Goal: Task Accomplishment & Management: Complete application form

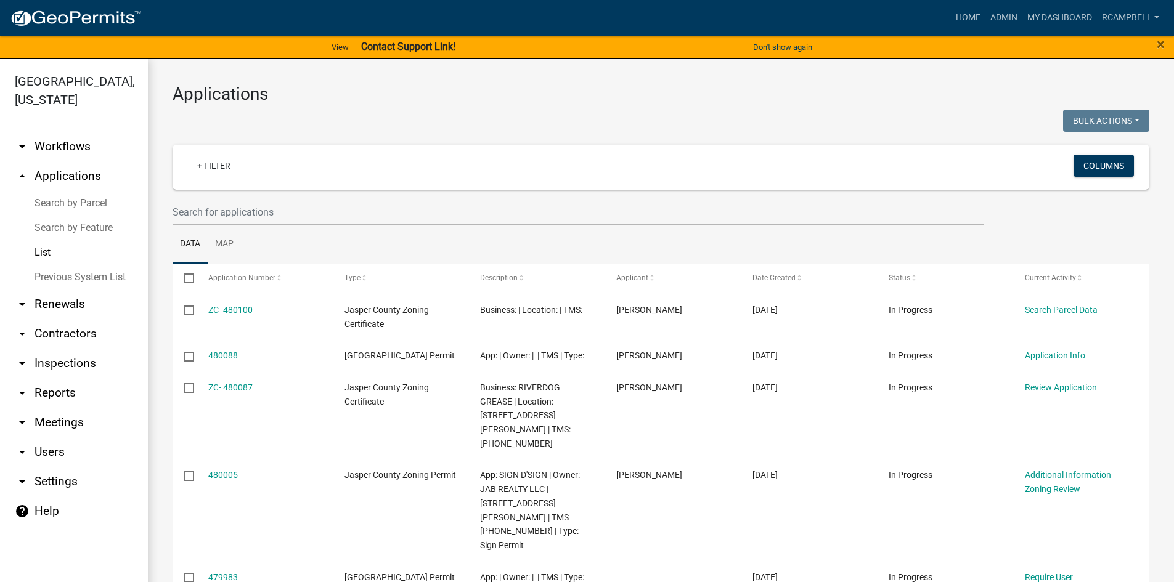
select select "3: 100"
click at [243, 215] on input "text" at bounding box center [578, 212] width 811 height 25
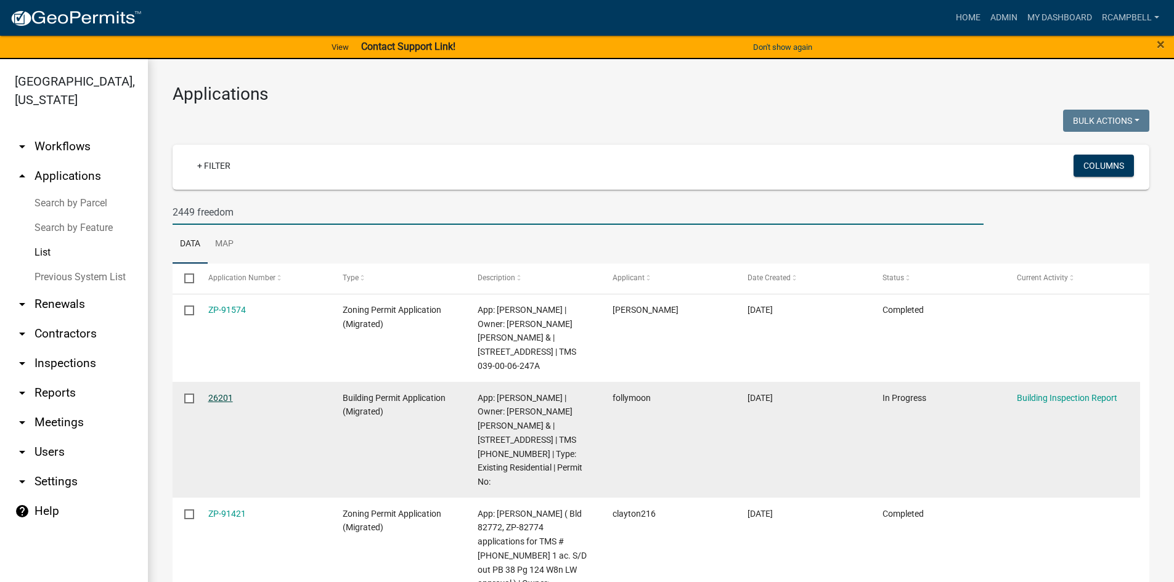
type input "2449 freedom"
click at [214, 397] on link "26201" at bounding box center [220, 398] width 25 height 10
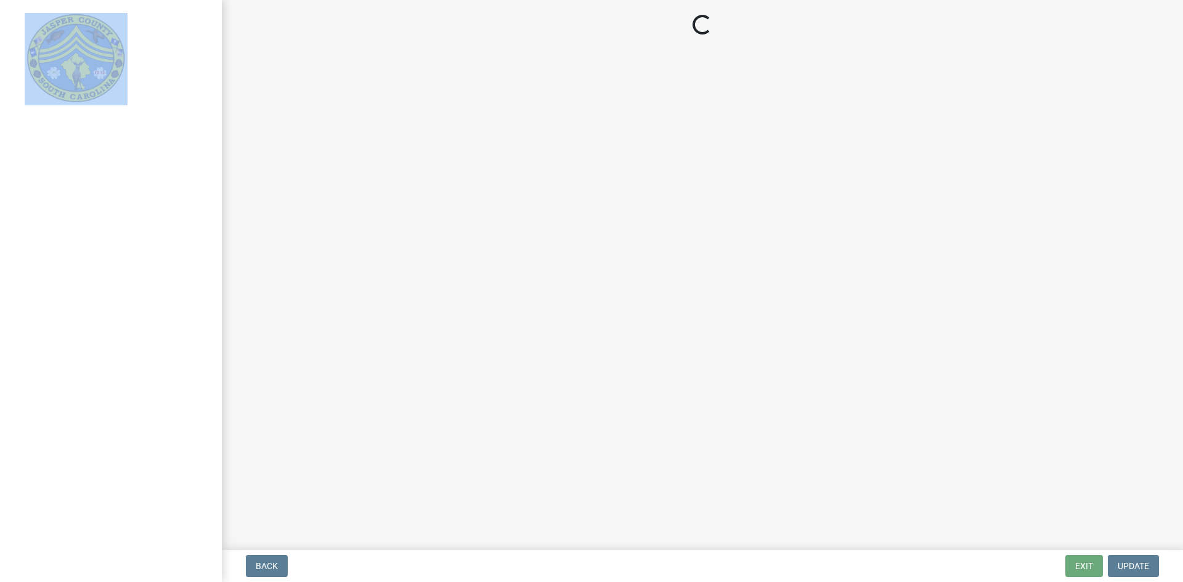
select select "2c3bfd19-0891-4896-98f1-77ad721b0e3e"
select select "253dba0b-667f-4932-9f9f-1c255bdc8a66"
select select "28eb71de-78e3-4f73-9581-6b8a434d0e6c"
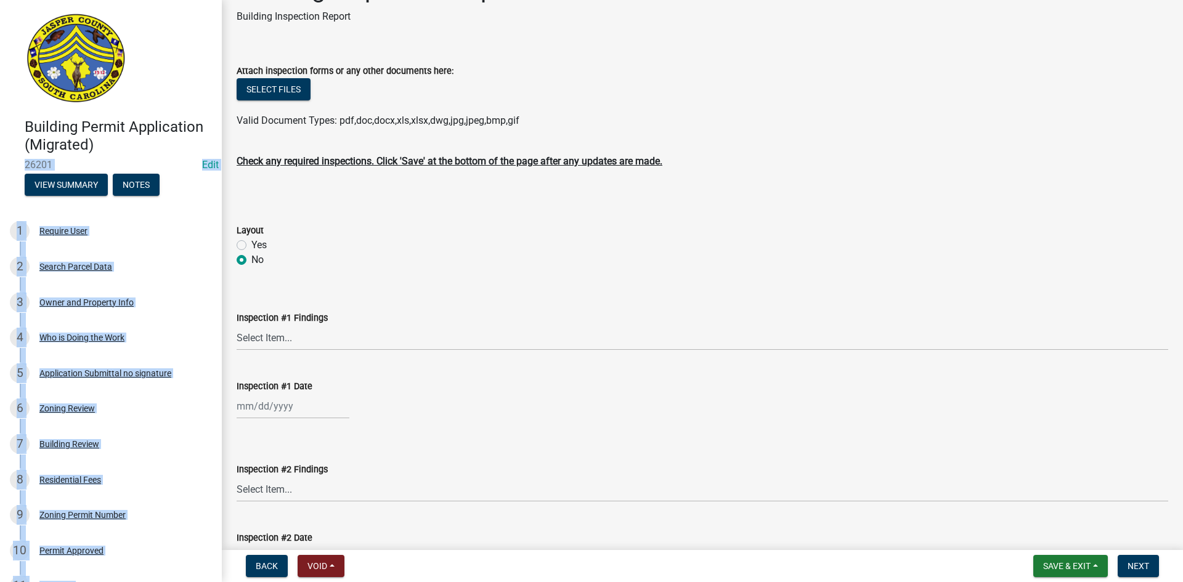
scroll to position [62, 0]
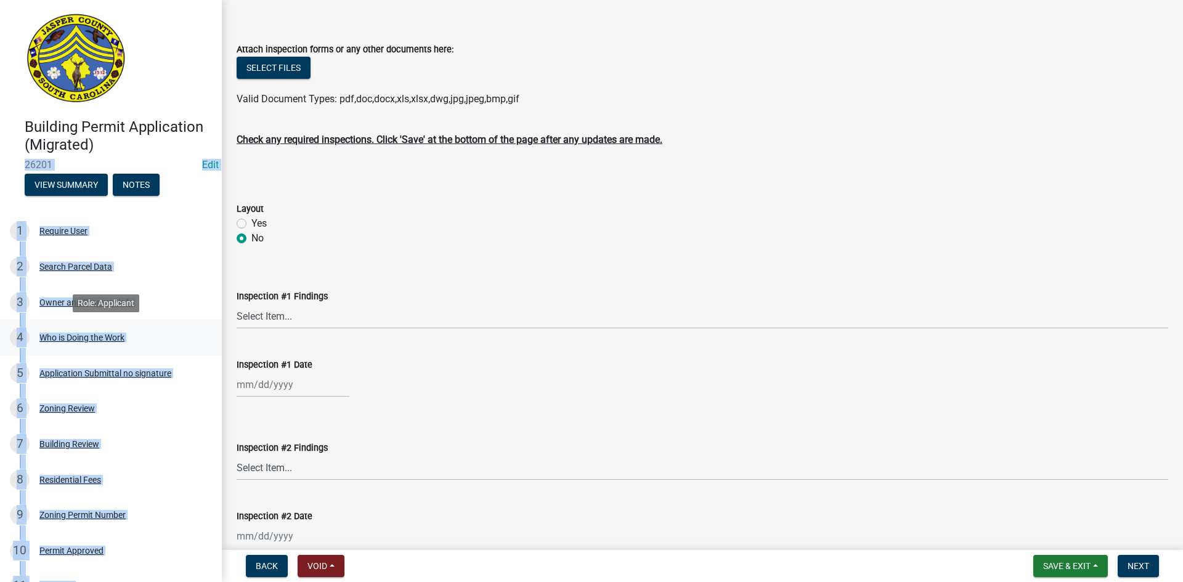
click at [185, 351] on link "4 Who is Doing the Work" at bounding box center [111, 338] width 222 height 36
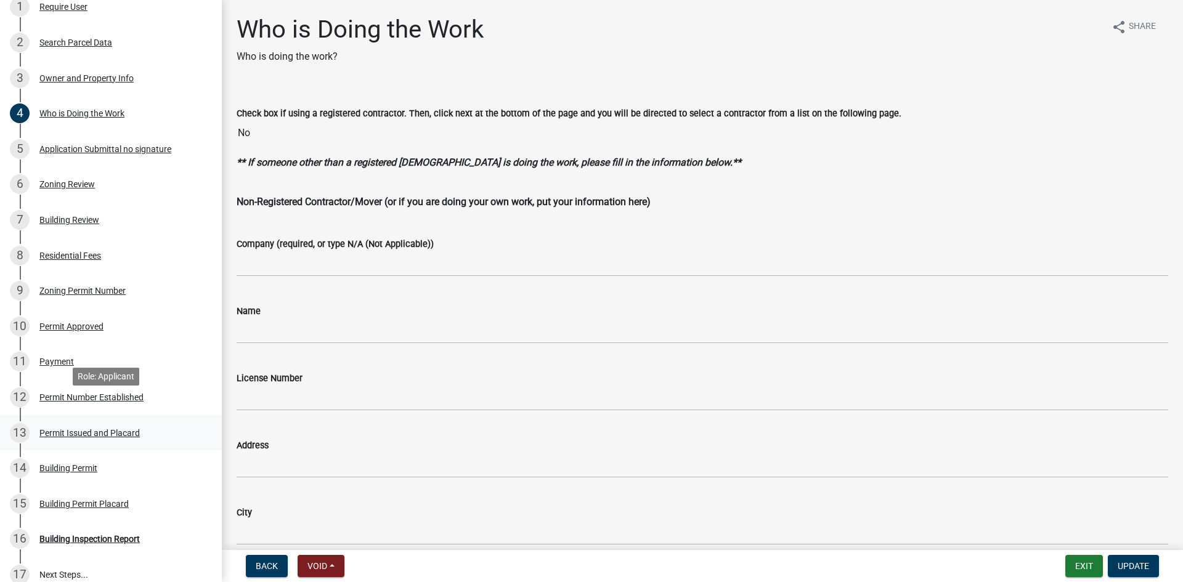
scroll to position [247, 0]
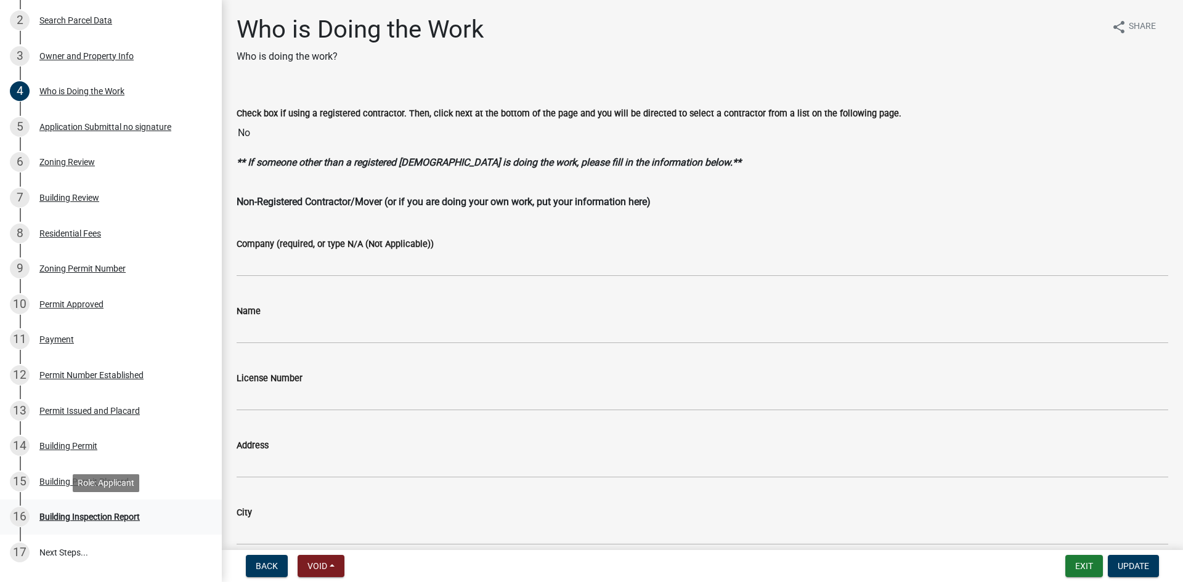
click at [85, 516] on div "Building Inspection Report" at bounding box center [89, 517] width 100 height 9
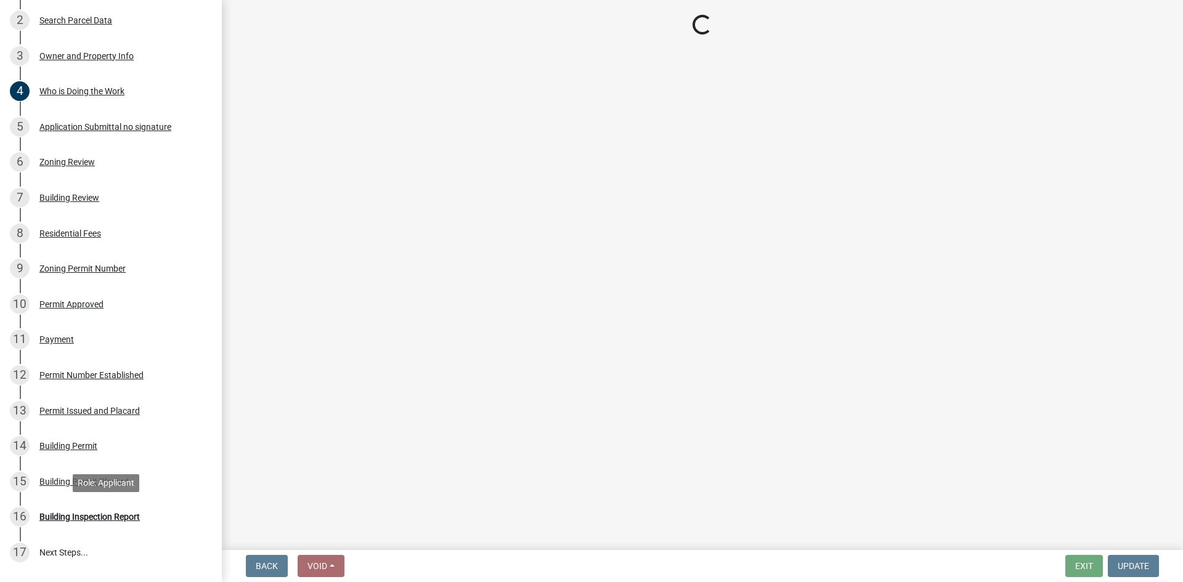
select select "2c3bfd19-0891-4896-98f1-77ad721b0e3e"
select select "253dba0b-667f-4932-9f9f-1c255bdc8a66"
select select "28eb71de-78e3-4f73-9581-6b8a434d0e6c"
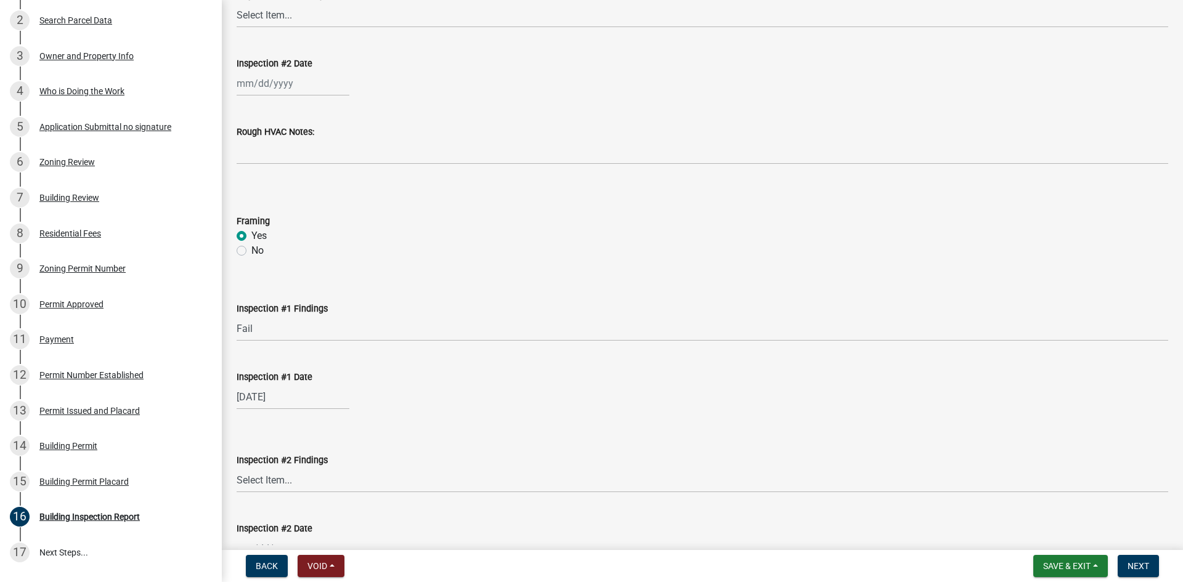
scroll to position [3328, 0]
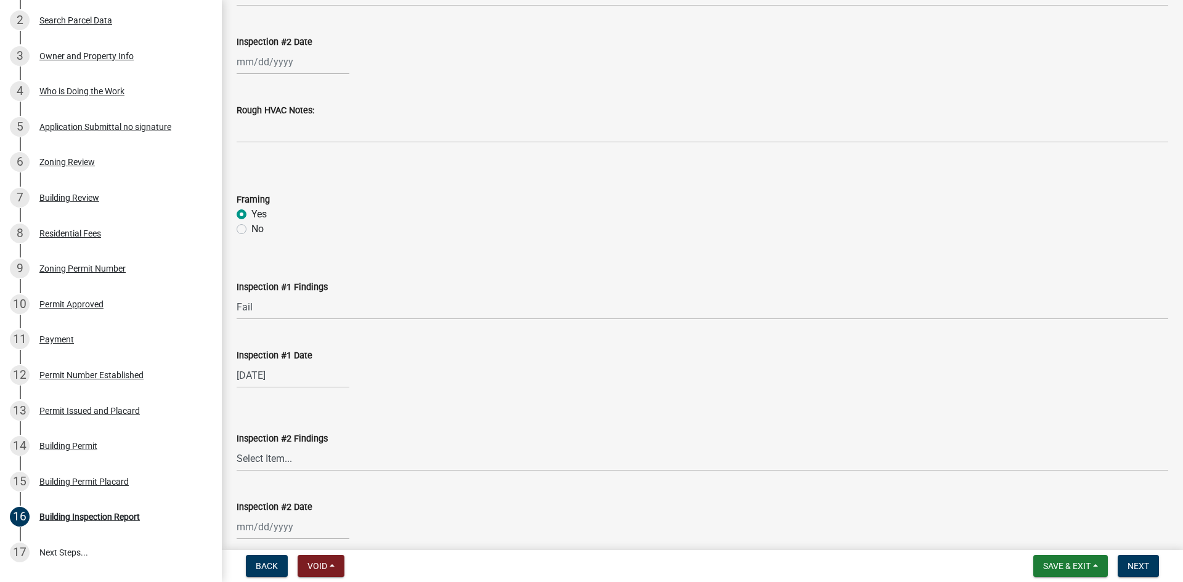
select select "9"
select select "2023"
click at [290, 378] on div "[DATE] Jan Feb Mar Apr May Jun [DATE] Aug Sep Oct Nov [DATE] 1524 1525 1526 152…" at bounding box center [293, 375] width 113 height 25
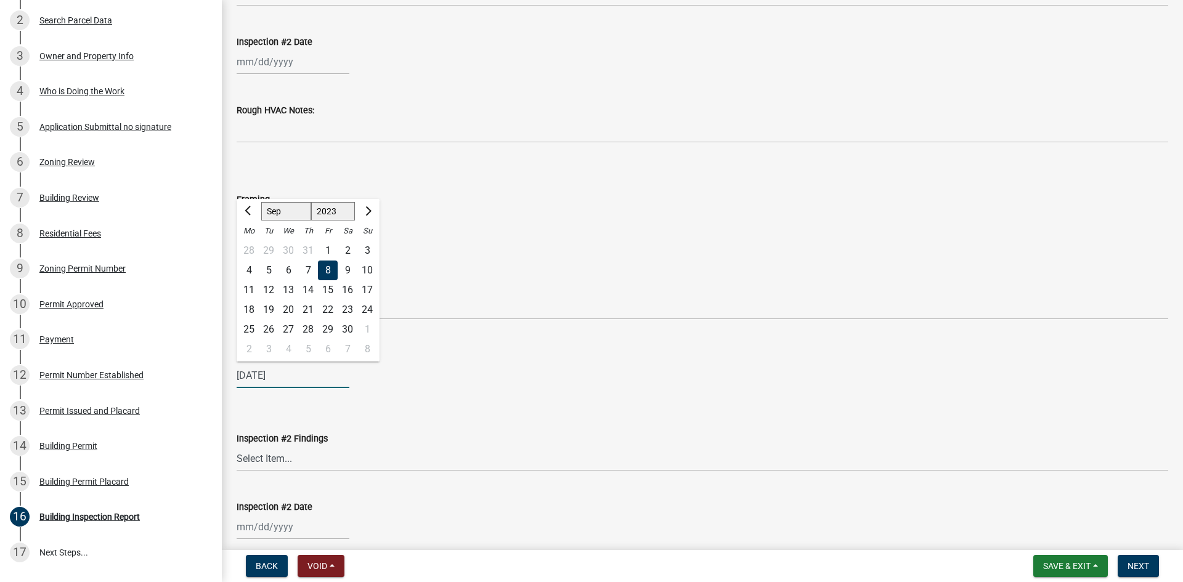
click at [292, 378] on input "[DATE]" at bounding box center [293, 375] width 113 height 25
type input "[DATE]"
click at [378, 428] on form "Inspection #2 Findings Select Item... Pass Fail" at bounding box center [703, 444] width 932 height 55
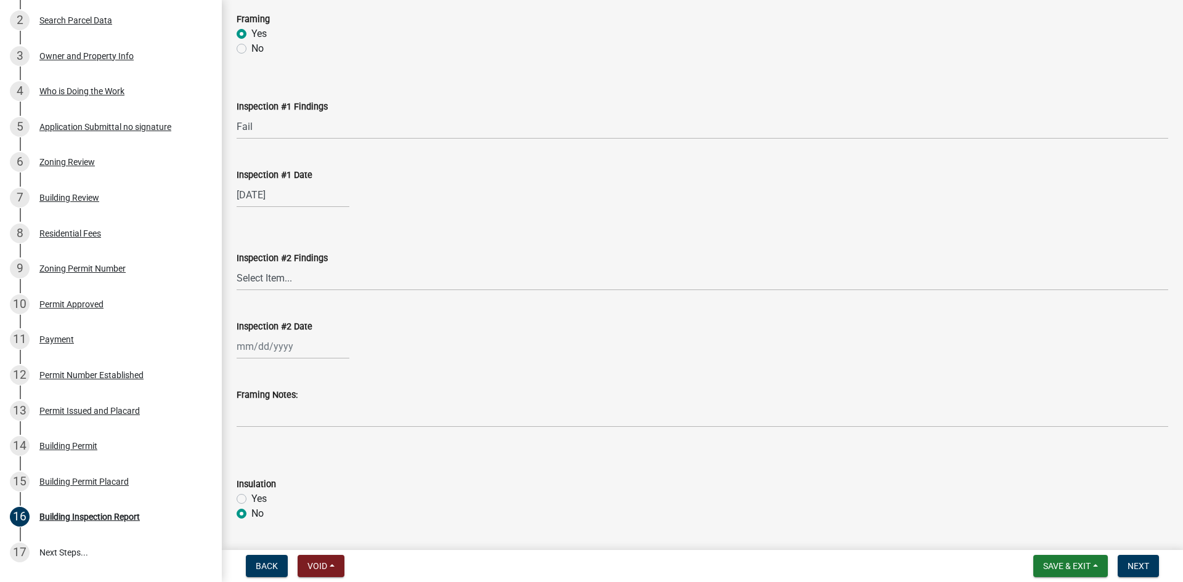
scroll to position [3574, 0]
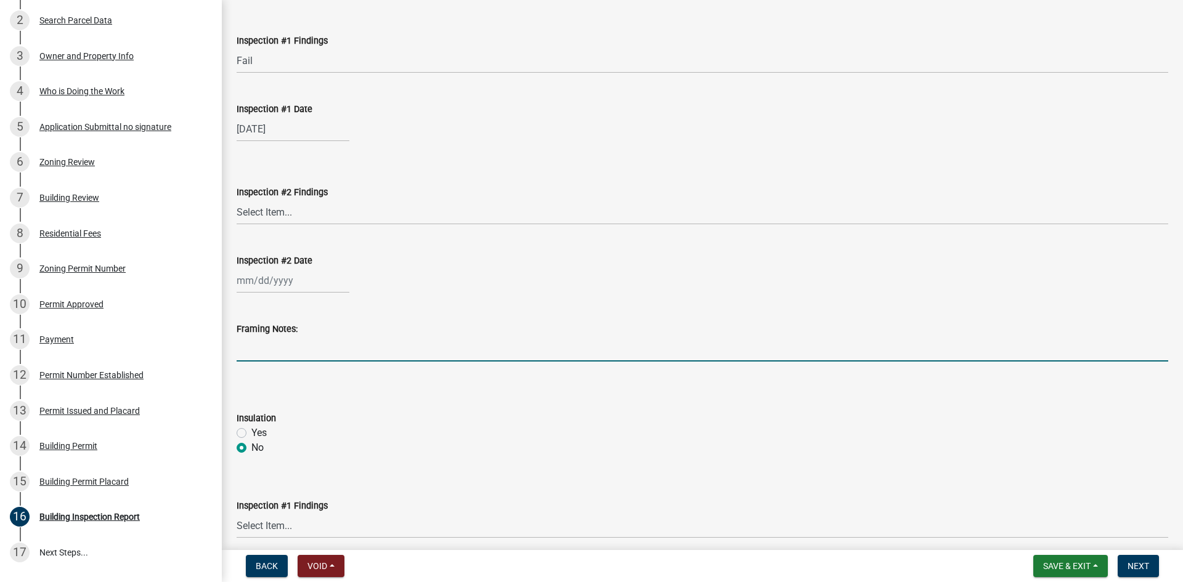
click at [249, 349] on input "Framing Notes:" at bounding box center [703, 348] width 932 height 25
type input "see inspection notes"
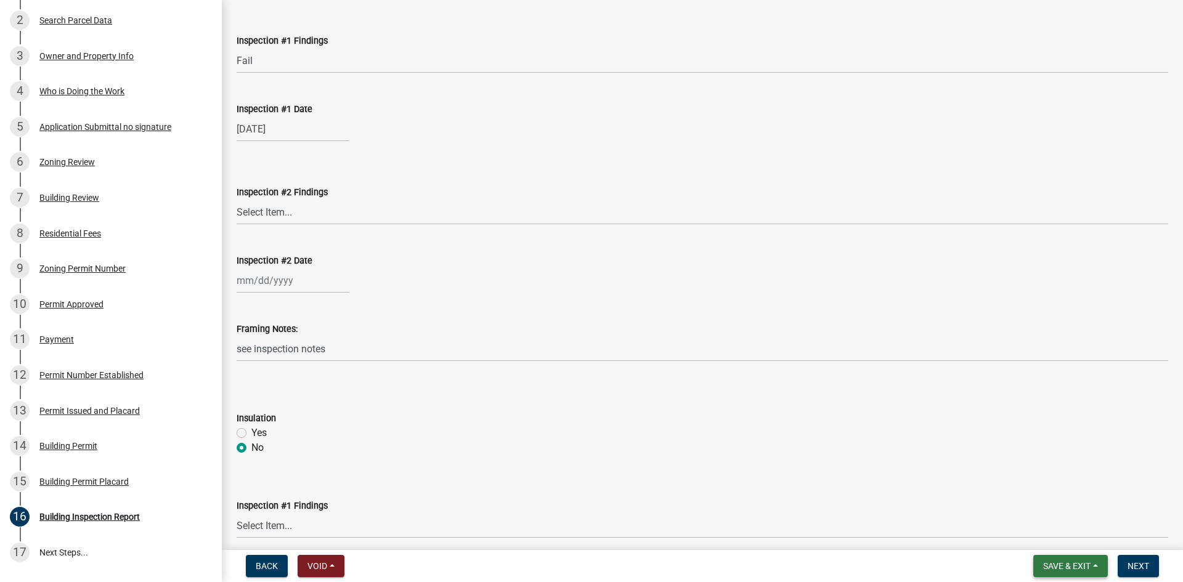
click at [1089, 570] on span "Save & Exit" at bounding box center [1066, 566] width 47 height 10
click at [1029, 508] on button "Save" at bounding box center [1058, 505] width 99 height 30
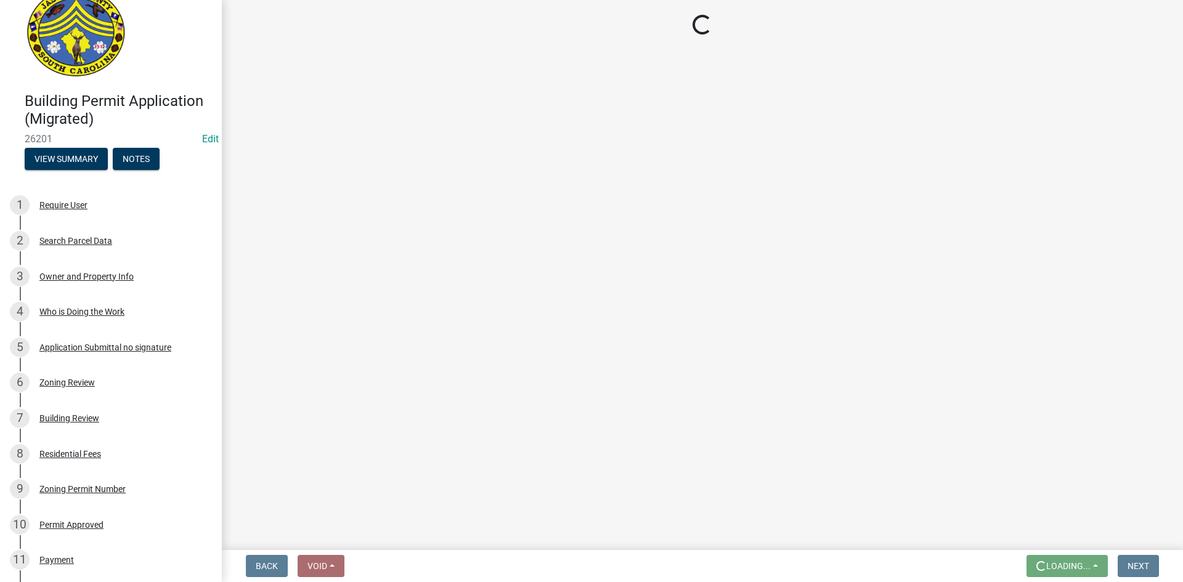
scroll to position [0, 0]
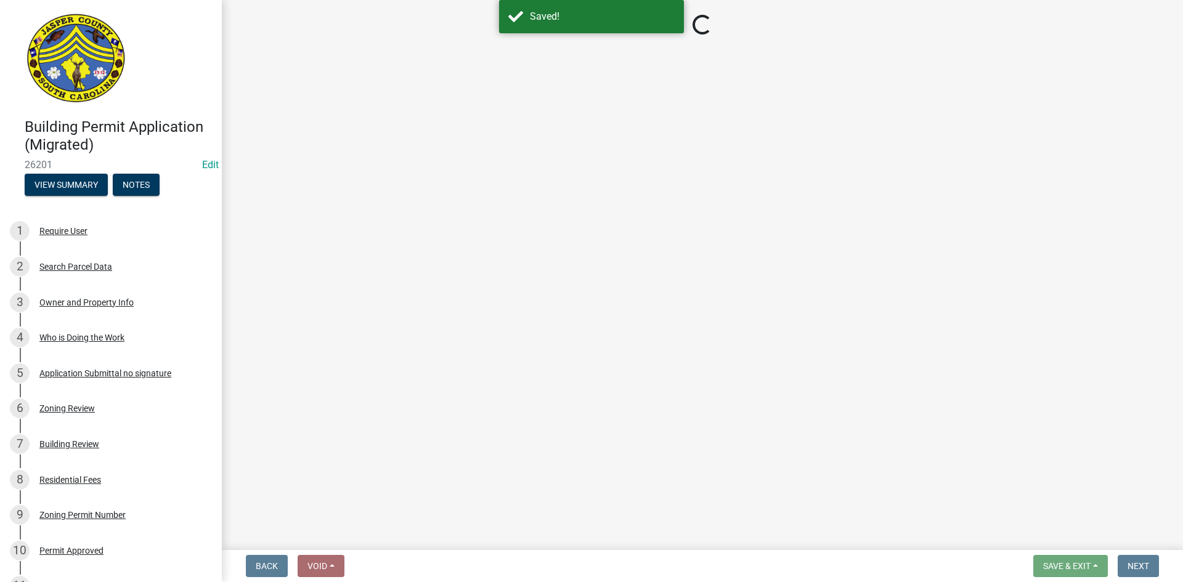
select select "2c3bfd19-0891-4896-98f1-77ad721b0e3e"
select select "253dba0b-667f-4932-9f9f-1c255bdc8a66"
select select "28eb71de-78e3-4f73-9581-6b8a434d0e6c"
